Goal: Complete application form: Complete application form

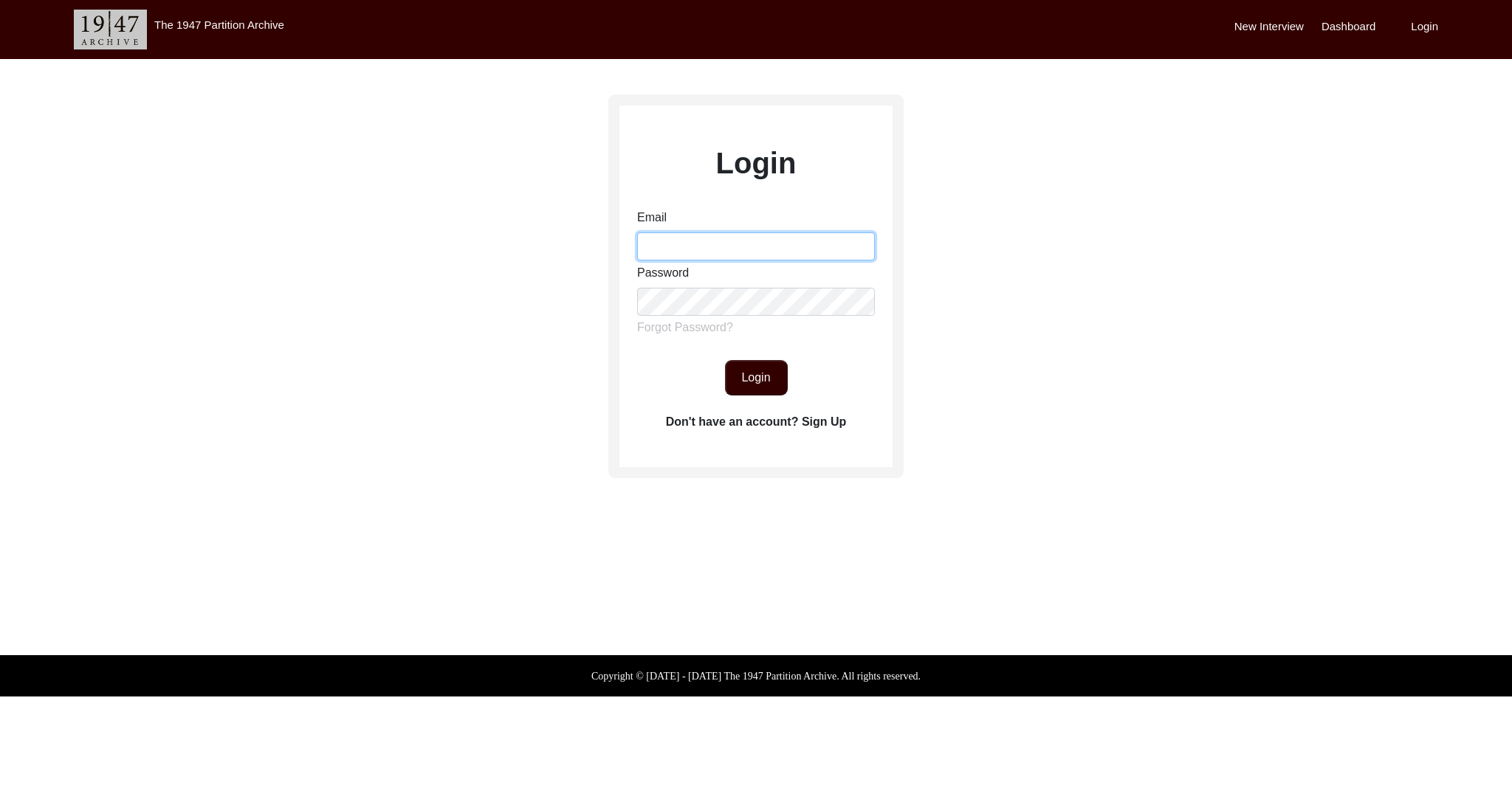
click at [797, 260] on input "Email" at bounding box center [756, 246] width 238 height 28
type input "[EMAIL_ADDRESS][DOMAIN_NAME]"
click at [765, 381] on button "Login" at bounding box center [756, 379] width 63 height 36
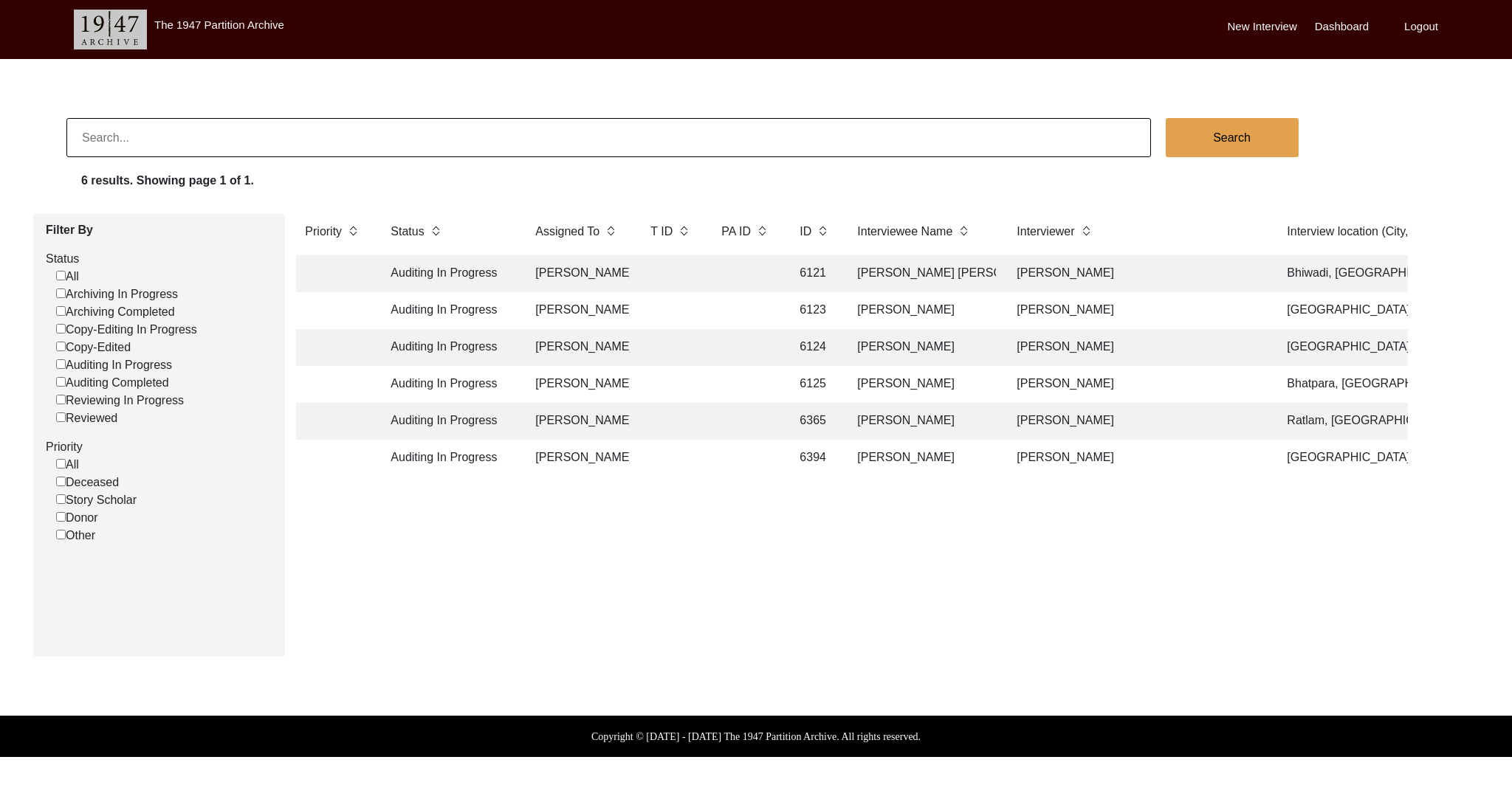
click at [455, 268] on td "Auditing In Progress" at bounding box center [448, 273] width 133 height 37
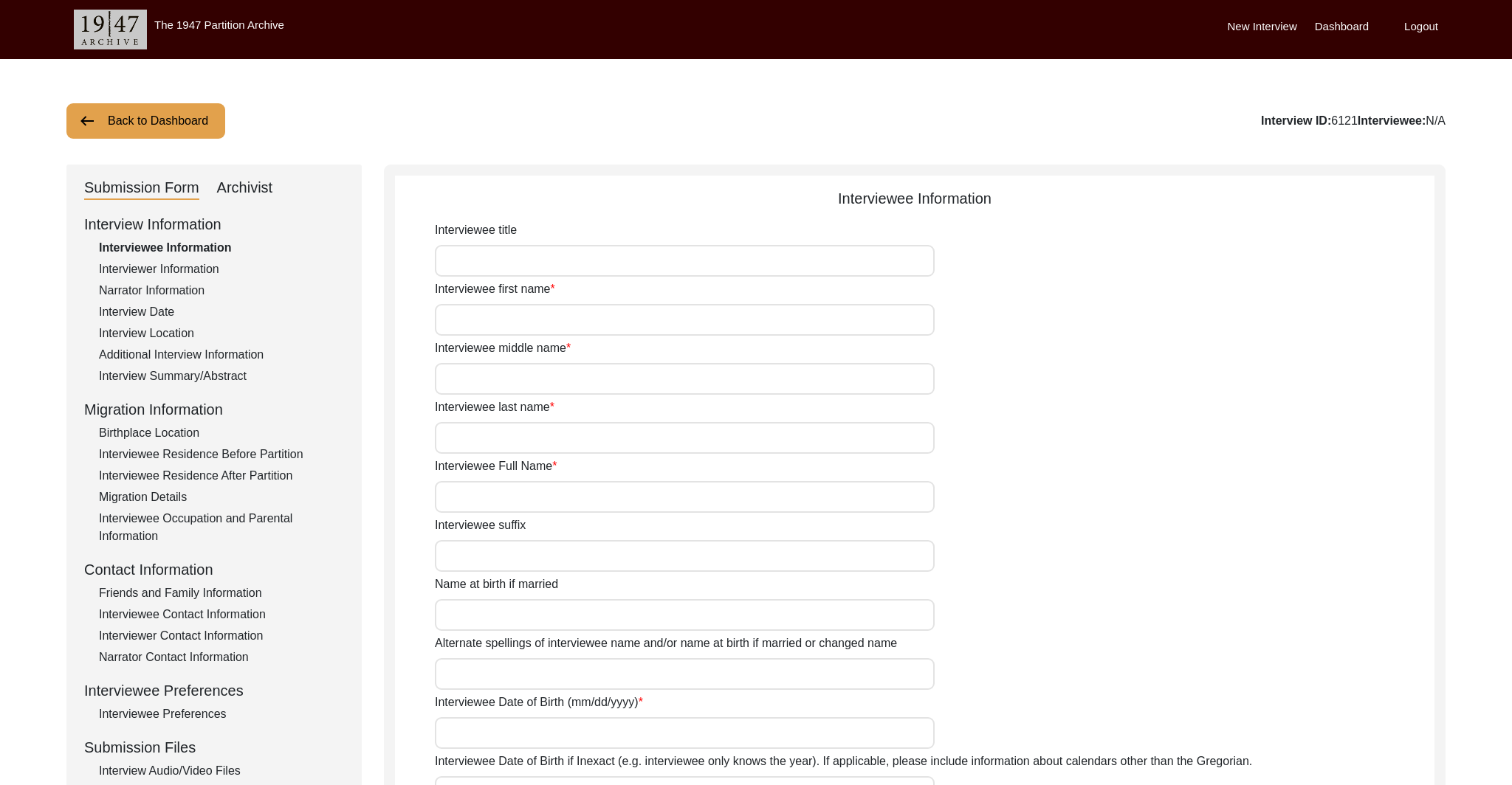
type input "Mr."
type input "[PERSON_NAME]"
type input "Sethi"
type input "[PERSON_NAME] [PERSON_NAME]"
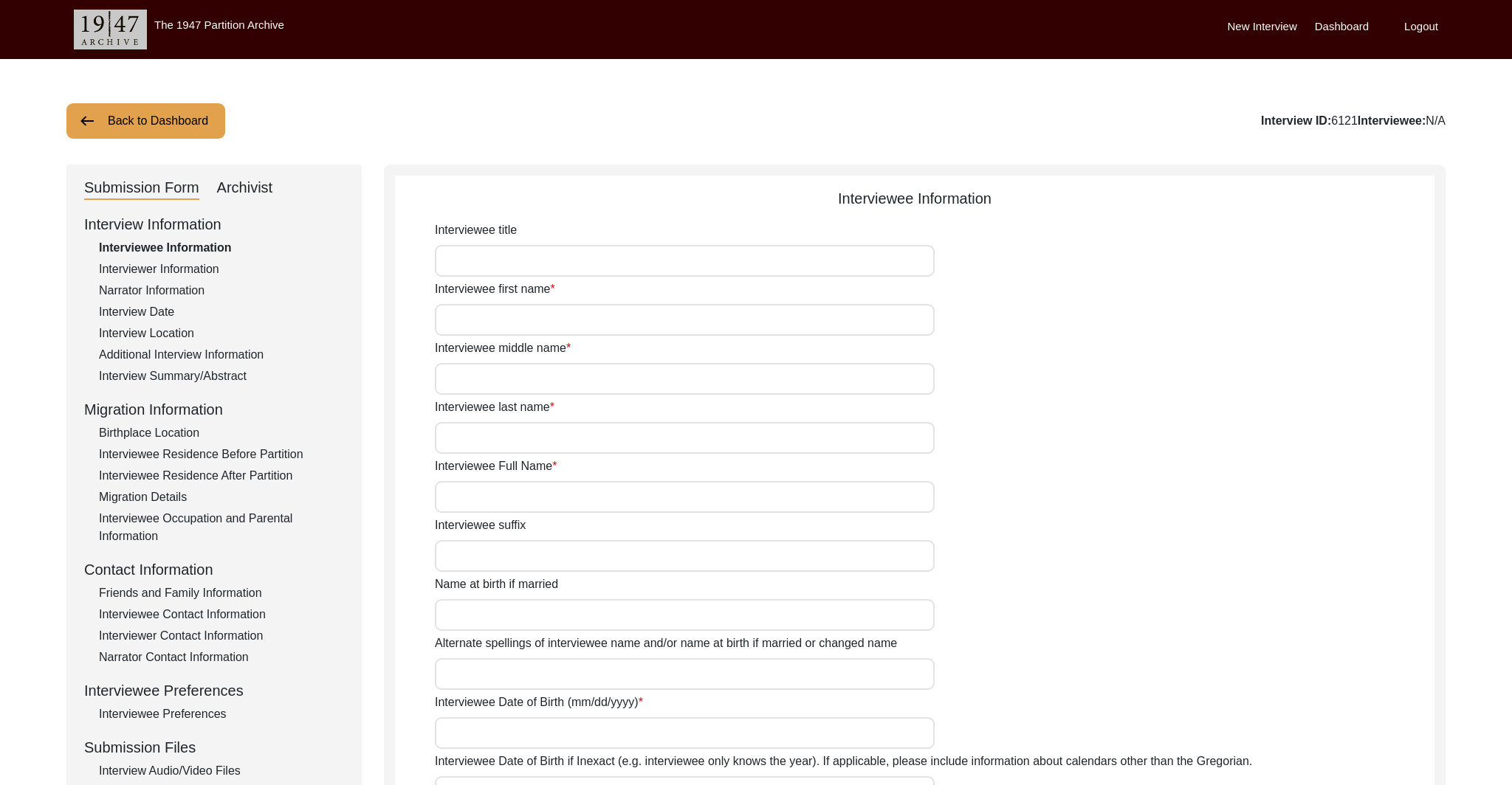
type input "N/A"
type input "[DATE]"
type input "N/A"
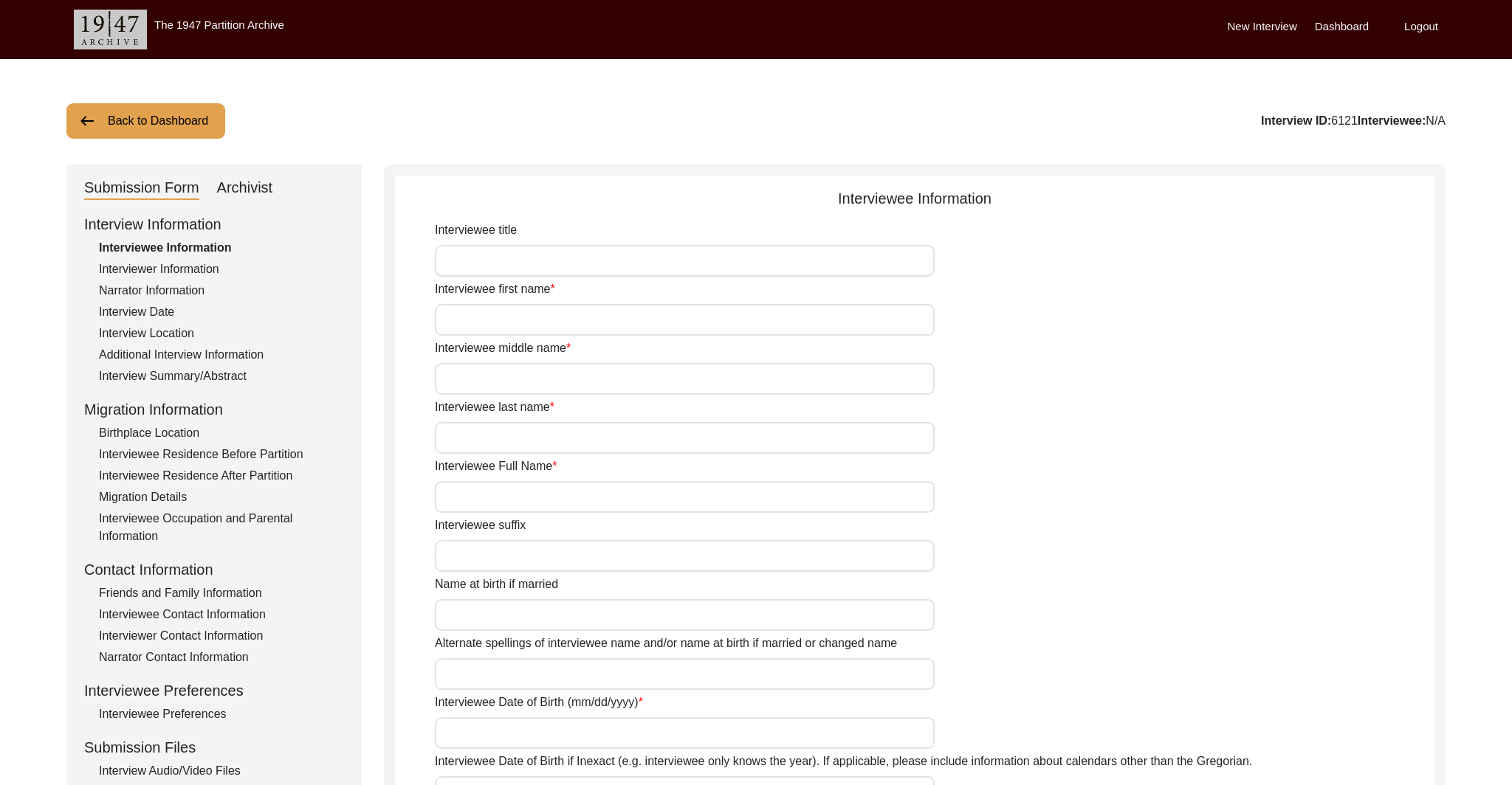
type input "80"
type input "[DEMOGRAPHIC_DATA]"
type input "N/A"
type textarea "N/A"
type input "N/A"
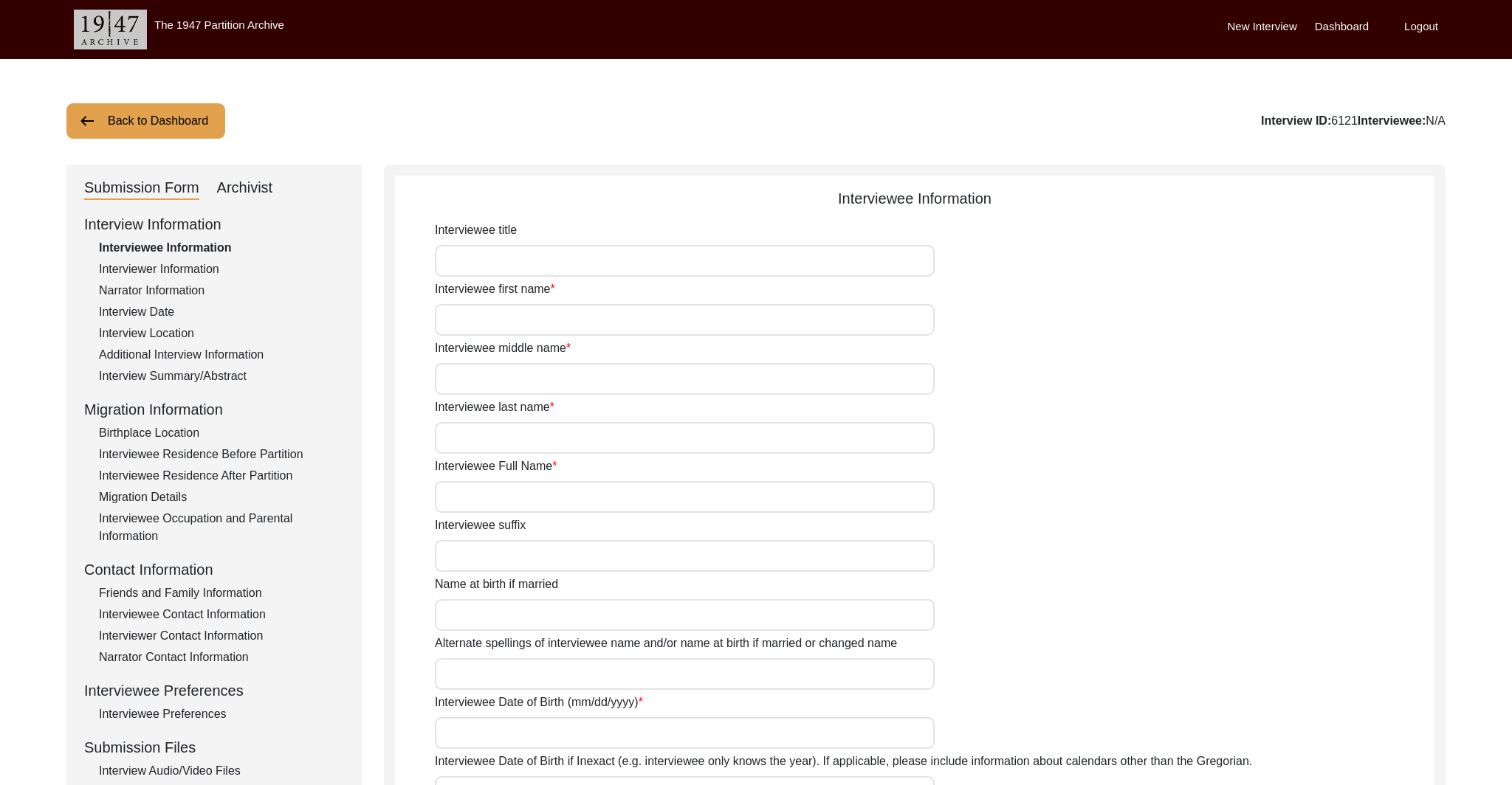
type input "N/A"
type input "[DEMOGRAPHIC_DATA]"
type input "N/A"
click at [455, 268] on input "Mr." at bounding box center [685, 261] width 500 height 32
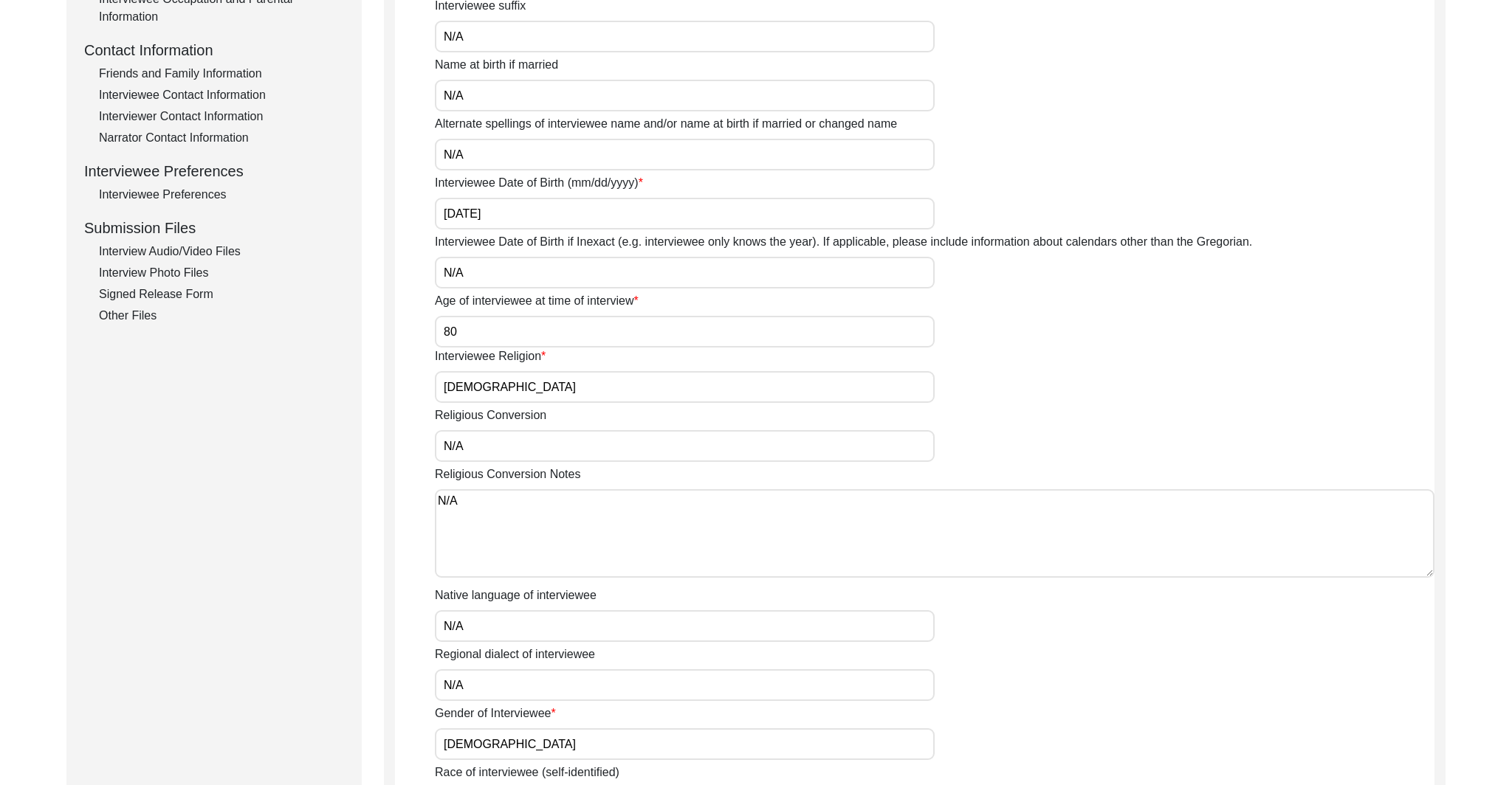
scroll to position [539, 0]
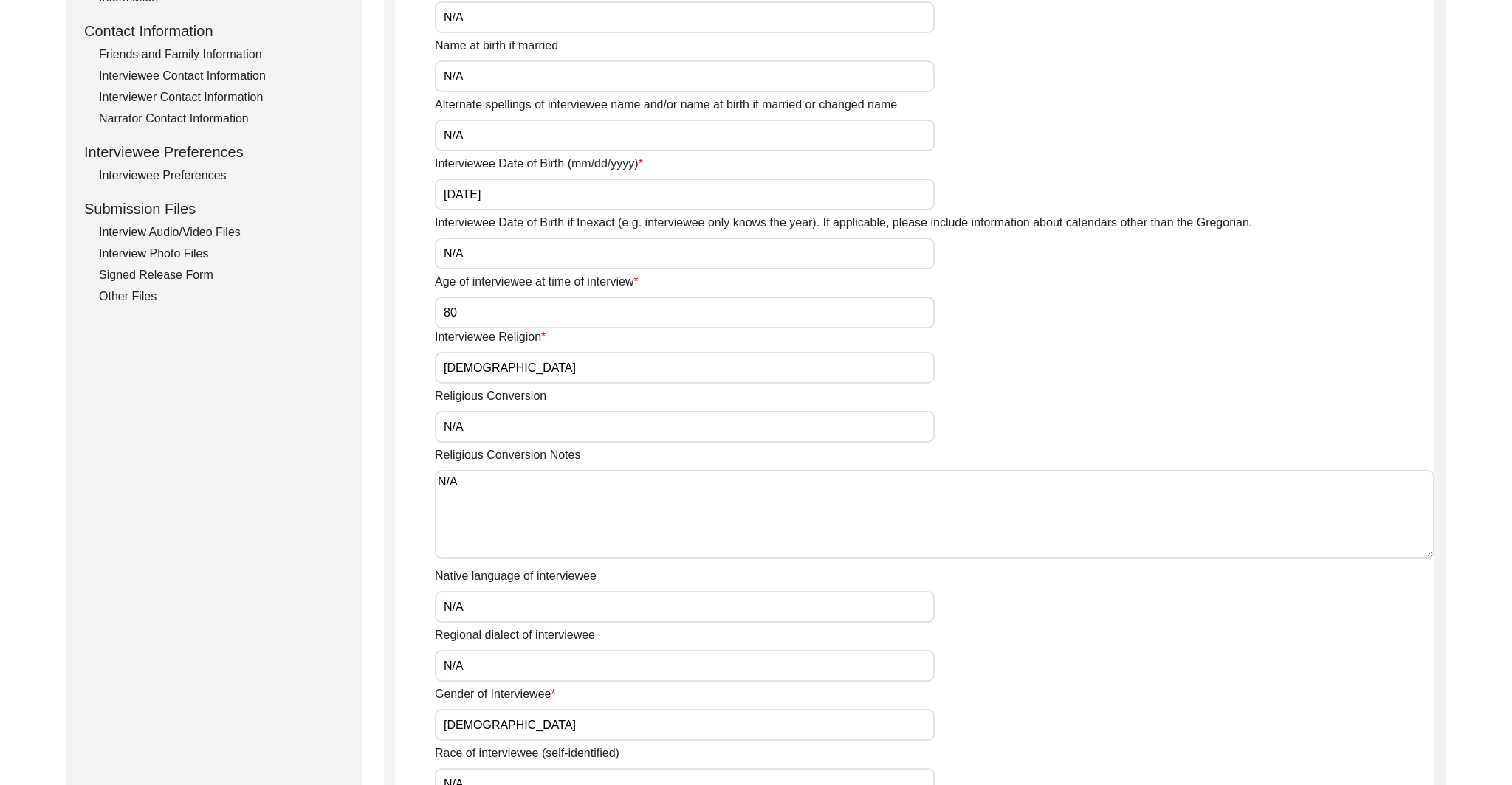
click at [559, 365] on input "[DEMOGRAPHIC_DATA]" at bounding box center [685, 368] width 500 height 32
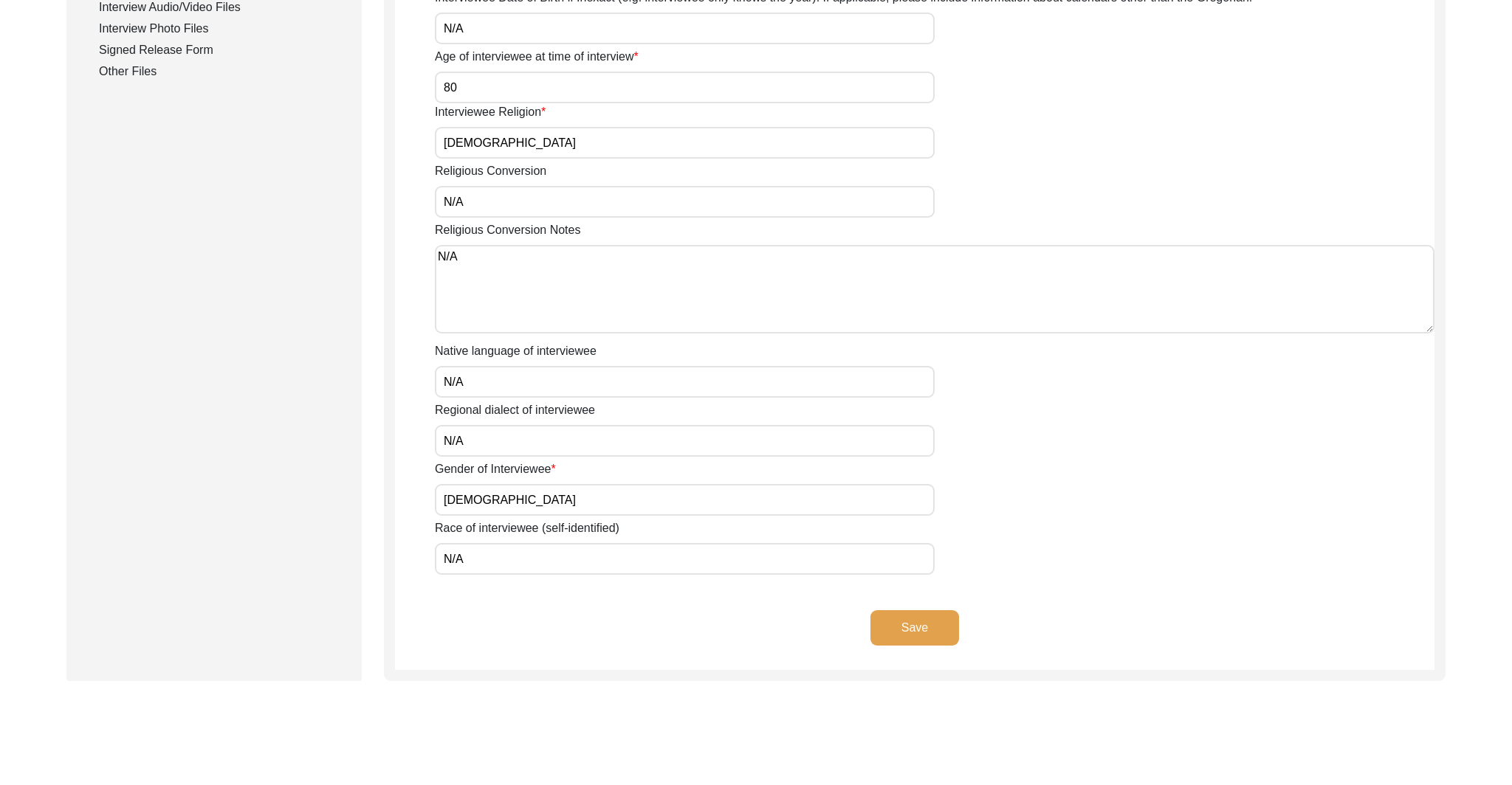
scroll to position [870, 0]
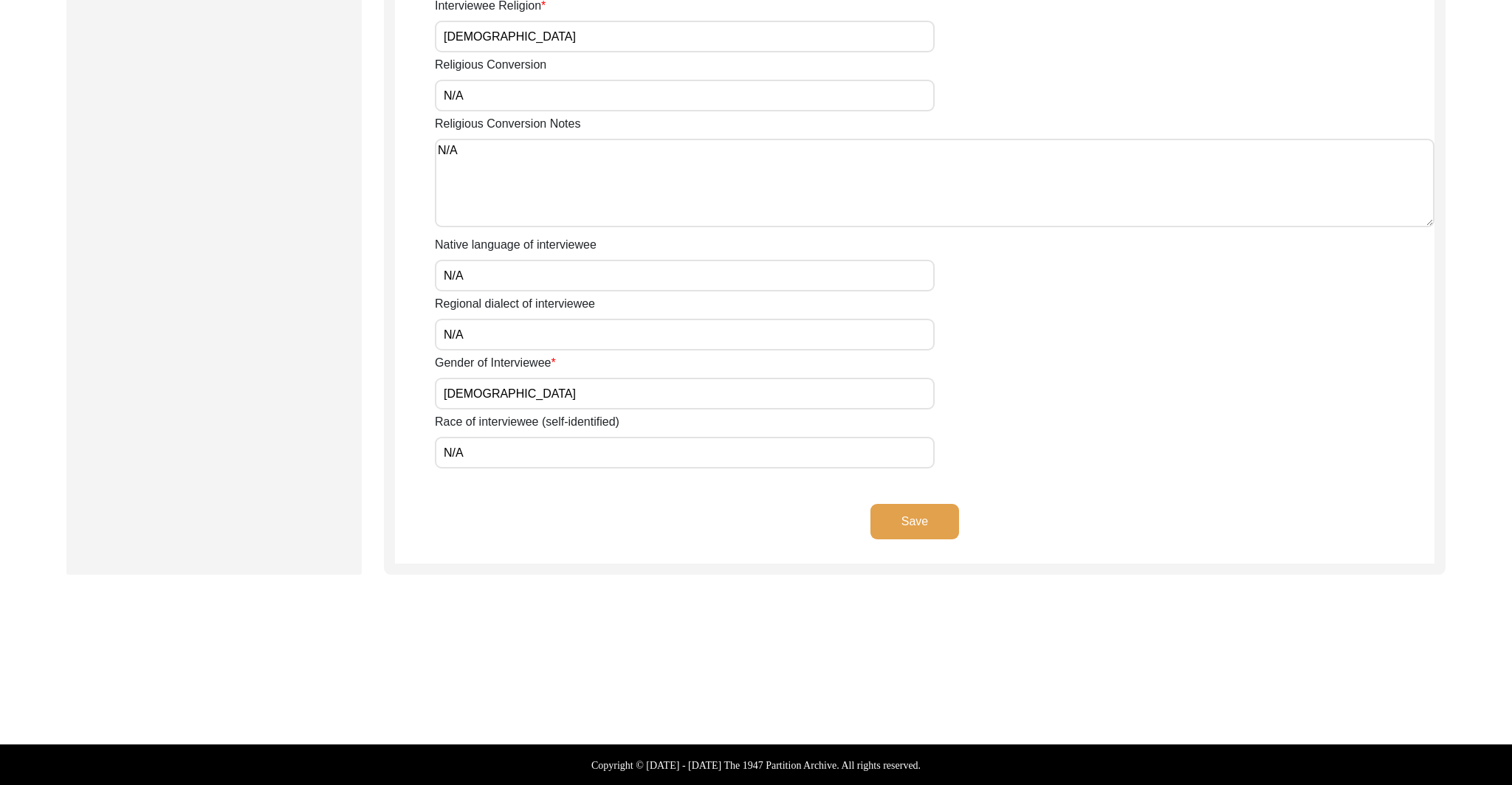
type input "[DEMOGRAPHIC_DATA]"
click at [949, 520] on button "Save" at bounding box center [915, 522] width 88 height 36
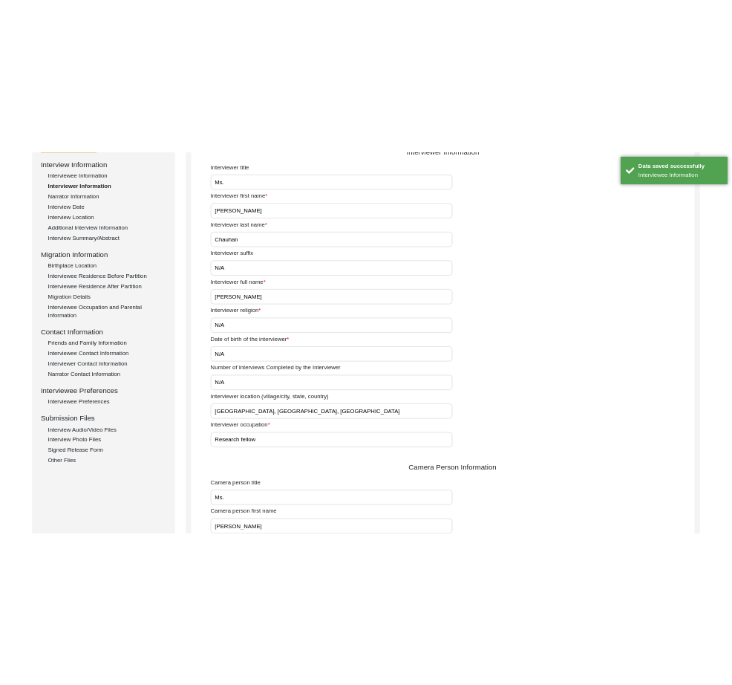
scroll to position [0, 0]
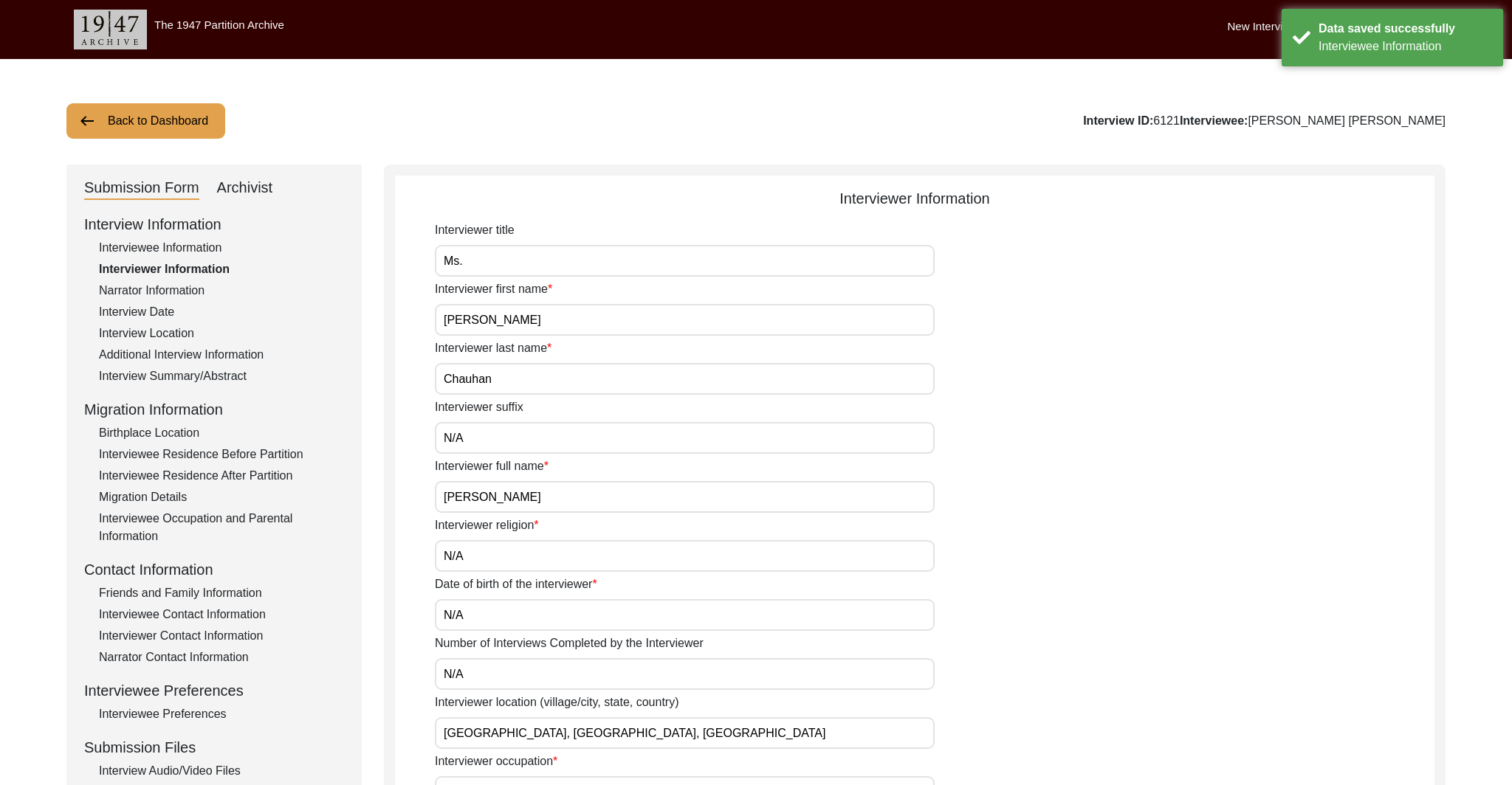
click at [193, 118] on button "Back to Dashboard" at bounding box center [146, 121] width 159 height 36
